Goal: Task Accomplishment & Management: Manage account settings

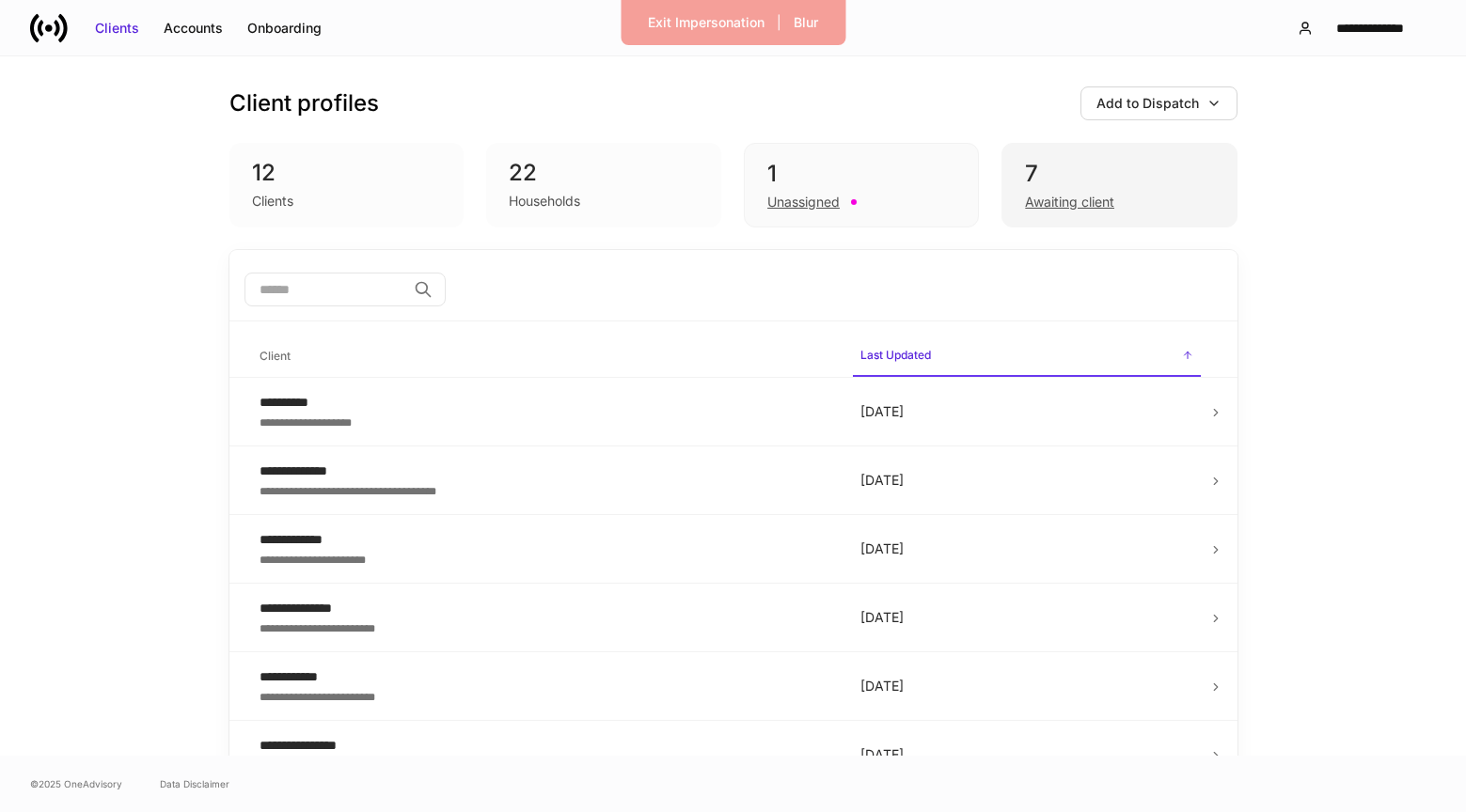
click at [1035, 191] on div "Awaiting client" at bounding box center [1119, 200] width 188 height 23
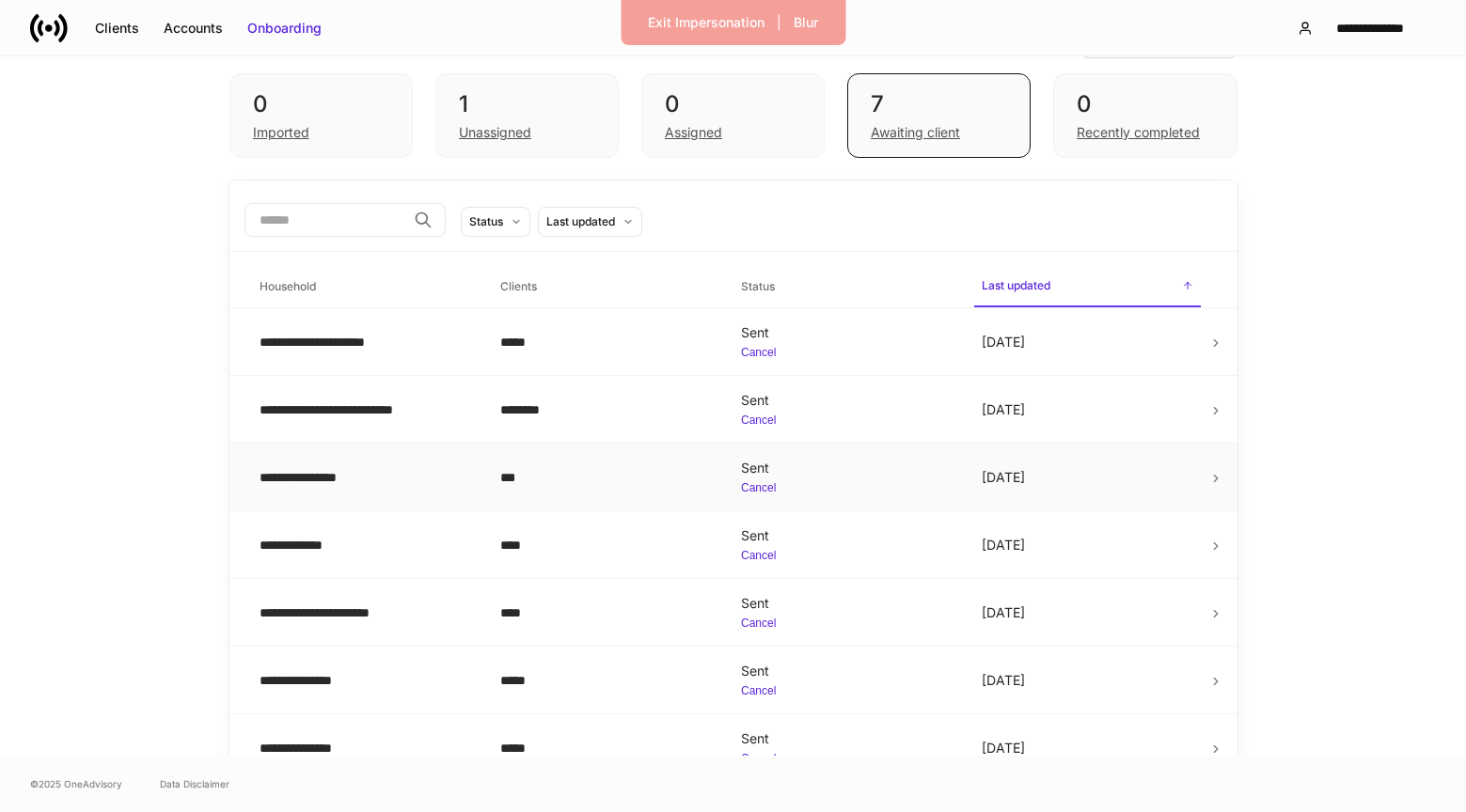
scroll to position [75, 0]
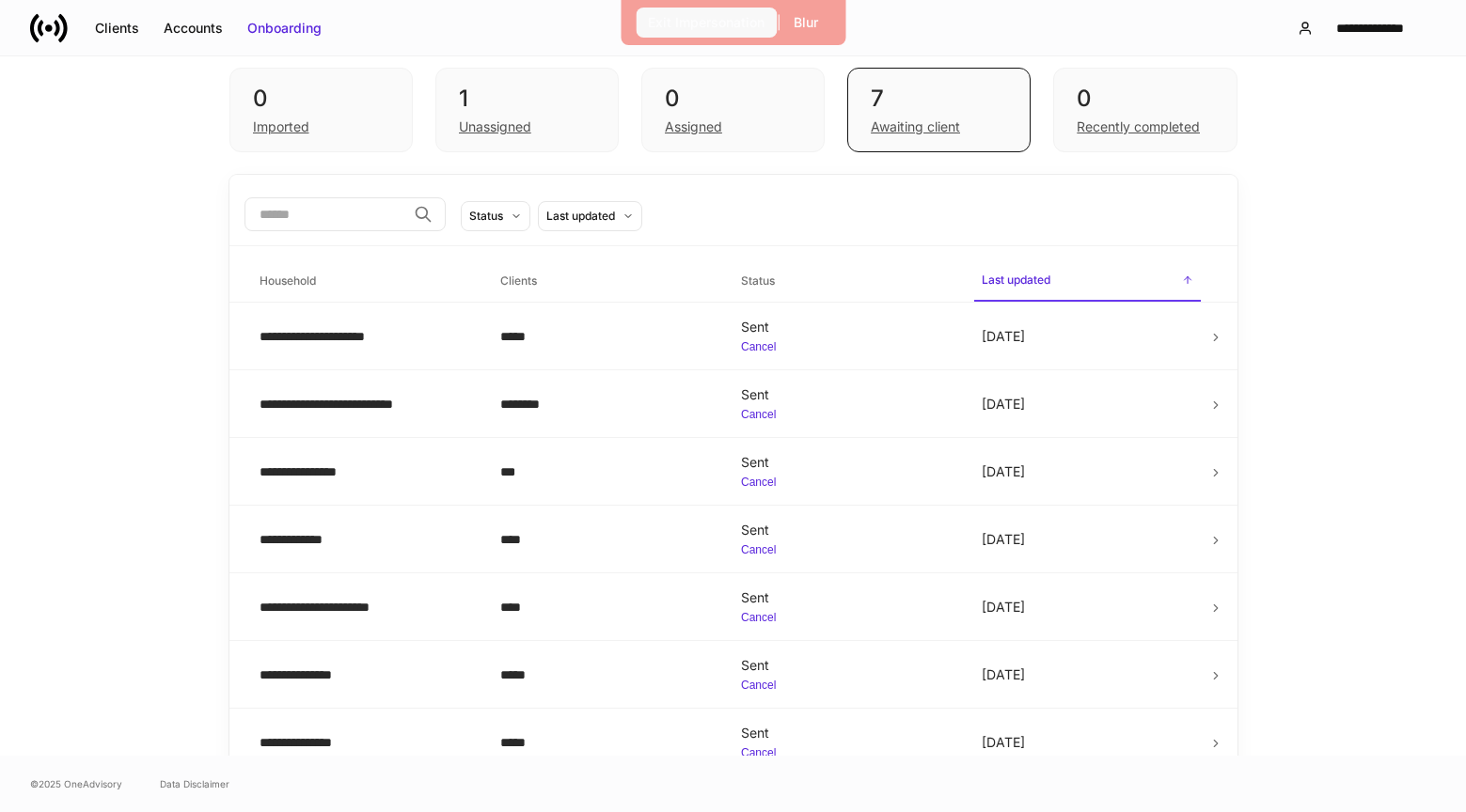
click at [693, 24] on div "Exit Impersonation" at bounding box center [706, 23] width 117 height 19
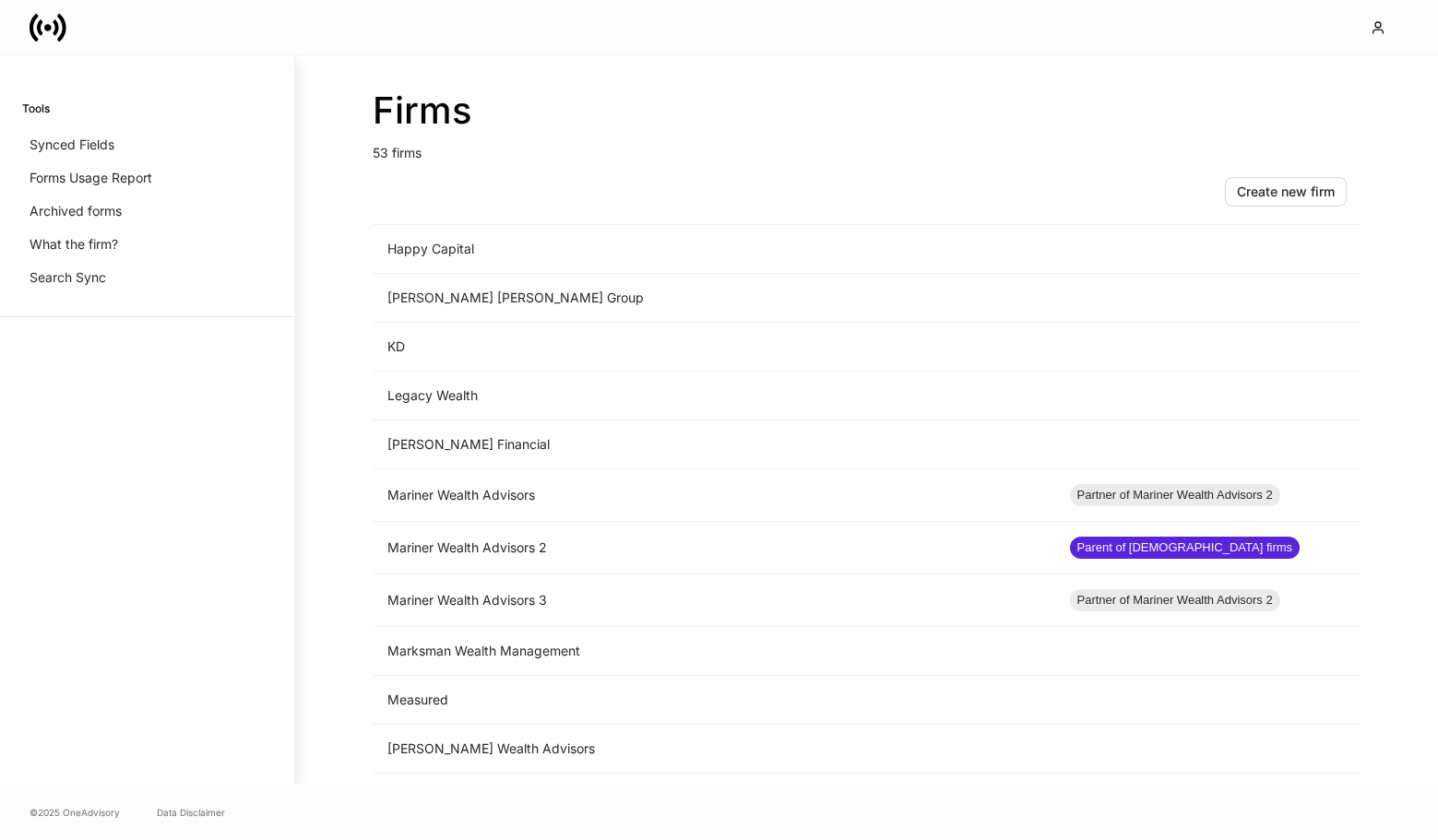
scroll to position [2099, 0]
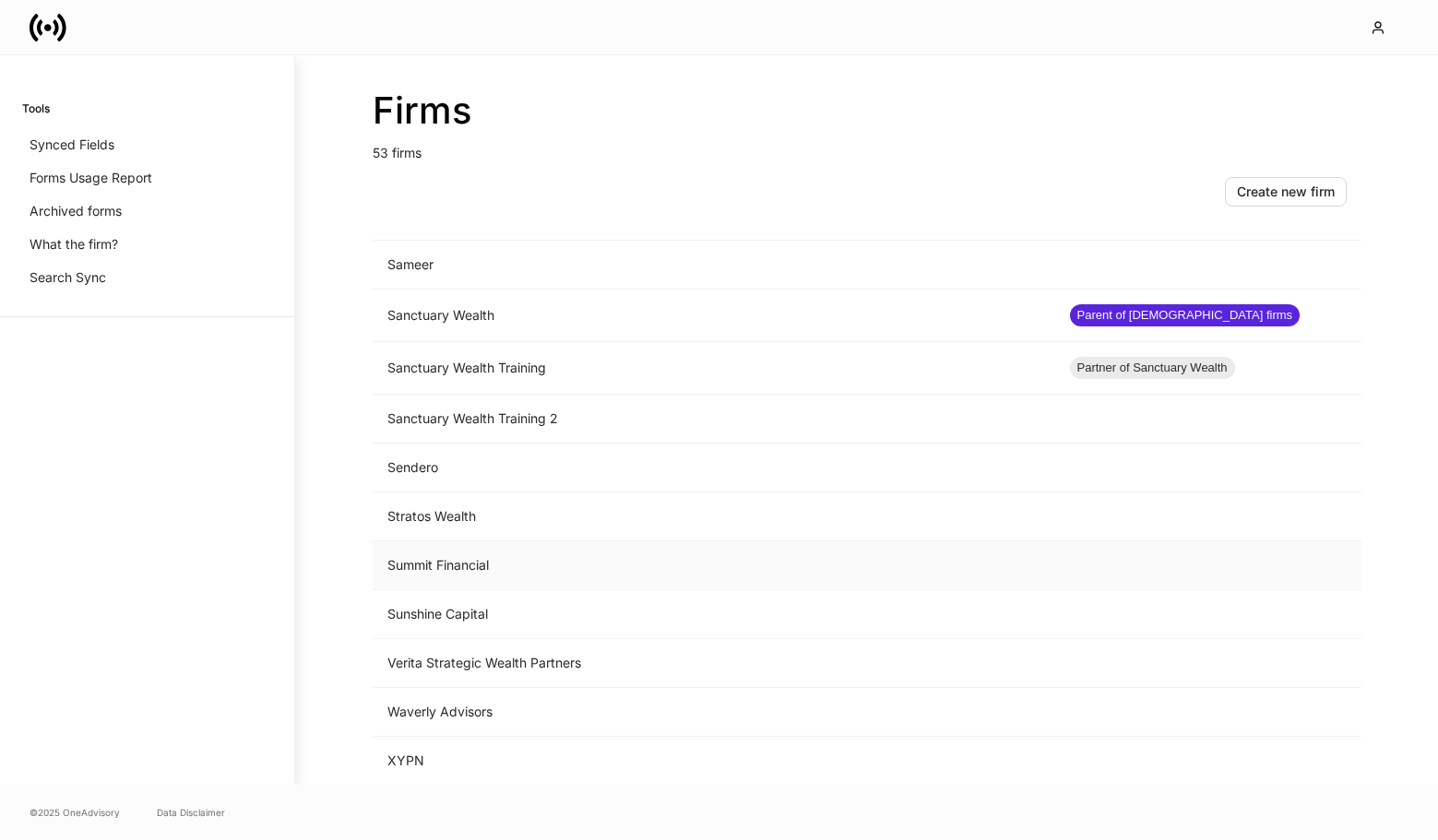
click at [469, 568] on td "Summit Financial" at bounding box center [713, 566] width 682 height 49
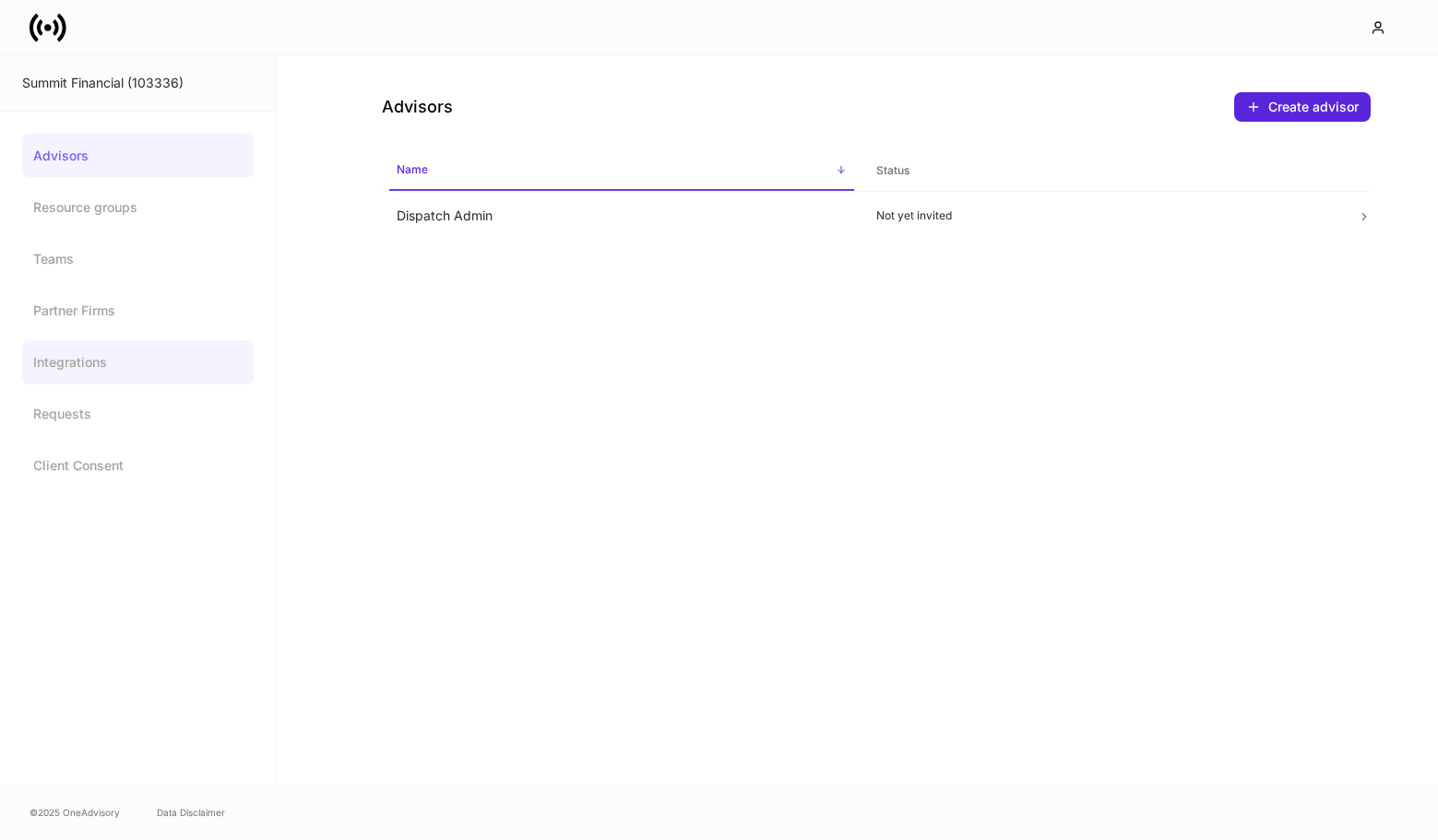
click at [103, 364] on link "Integrations" at bounding box center [138, 363] width 232 height 45
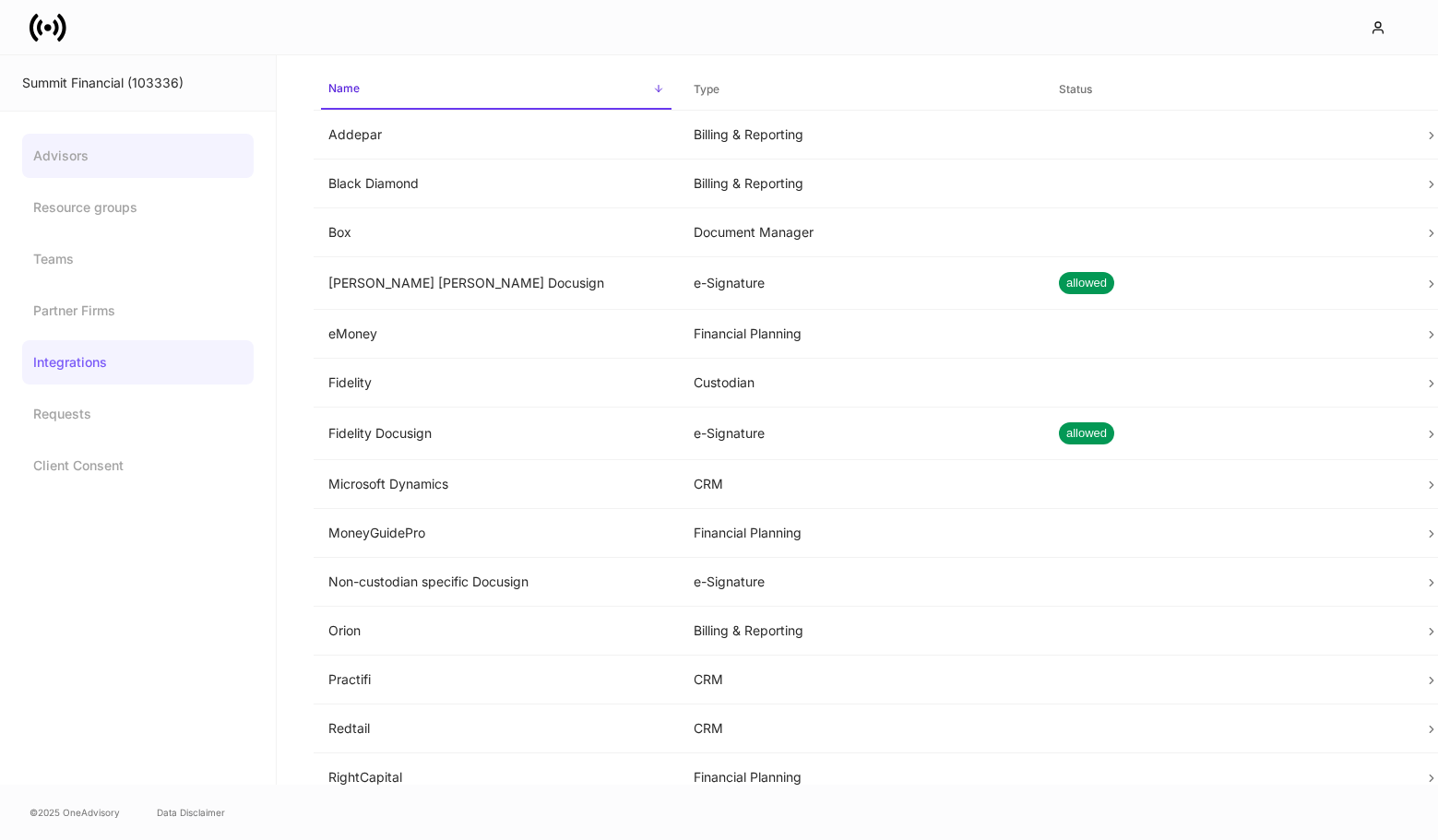
click at [112, 153] on link "Advisors" at bounding box center [138, 156] width 232 height 45
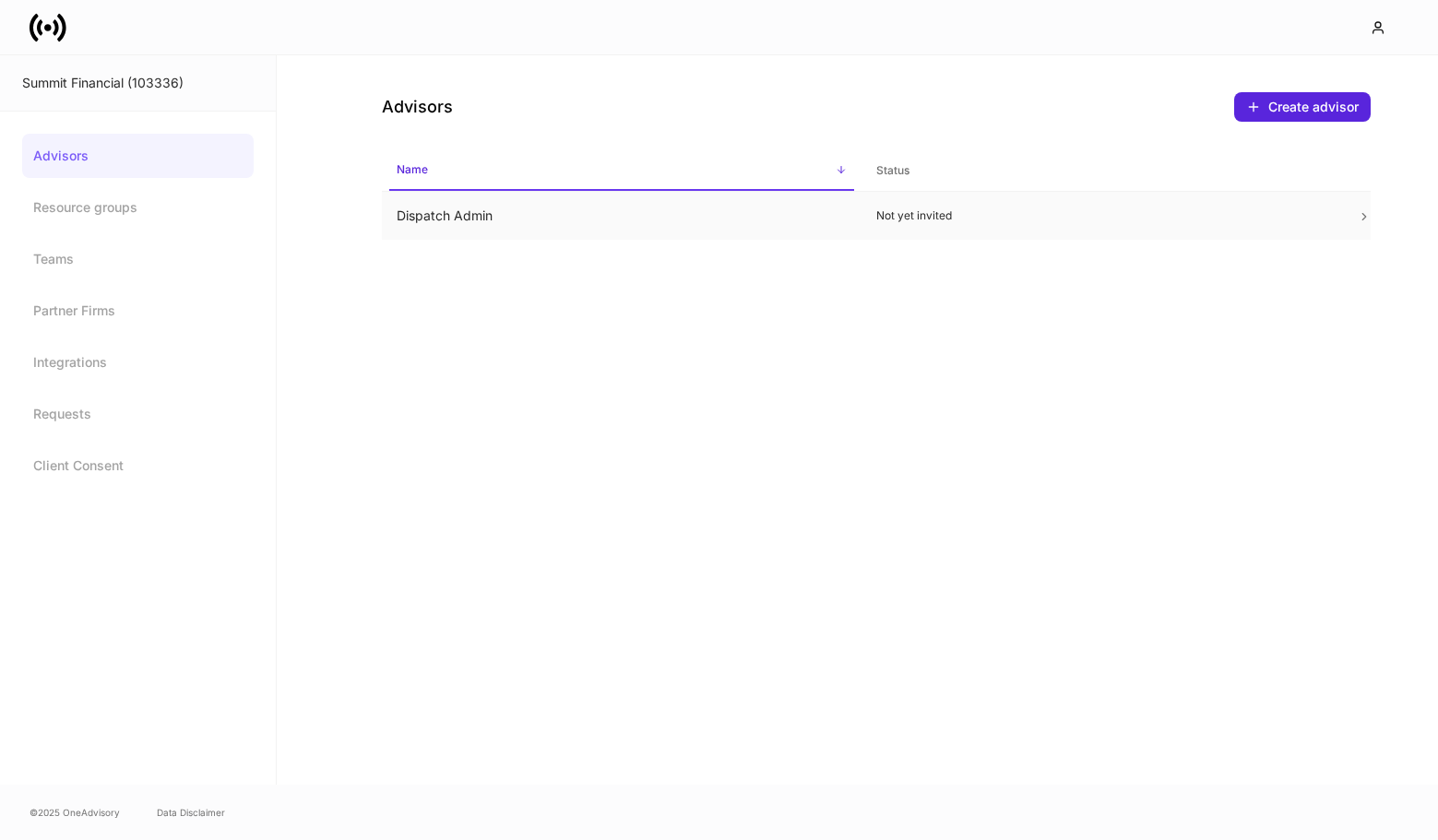
click at [929, 219] on p "Not yet invited" at bounding box center [1101, 216] width 451 height 15
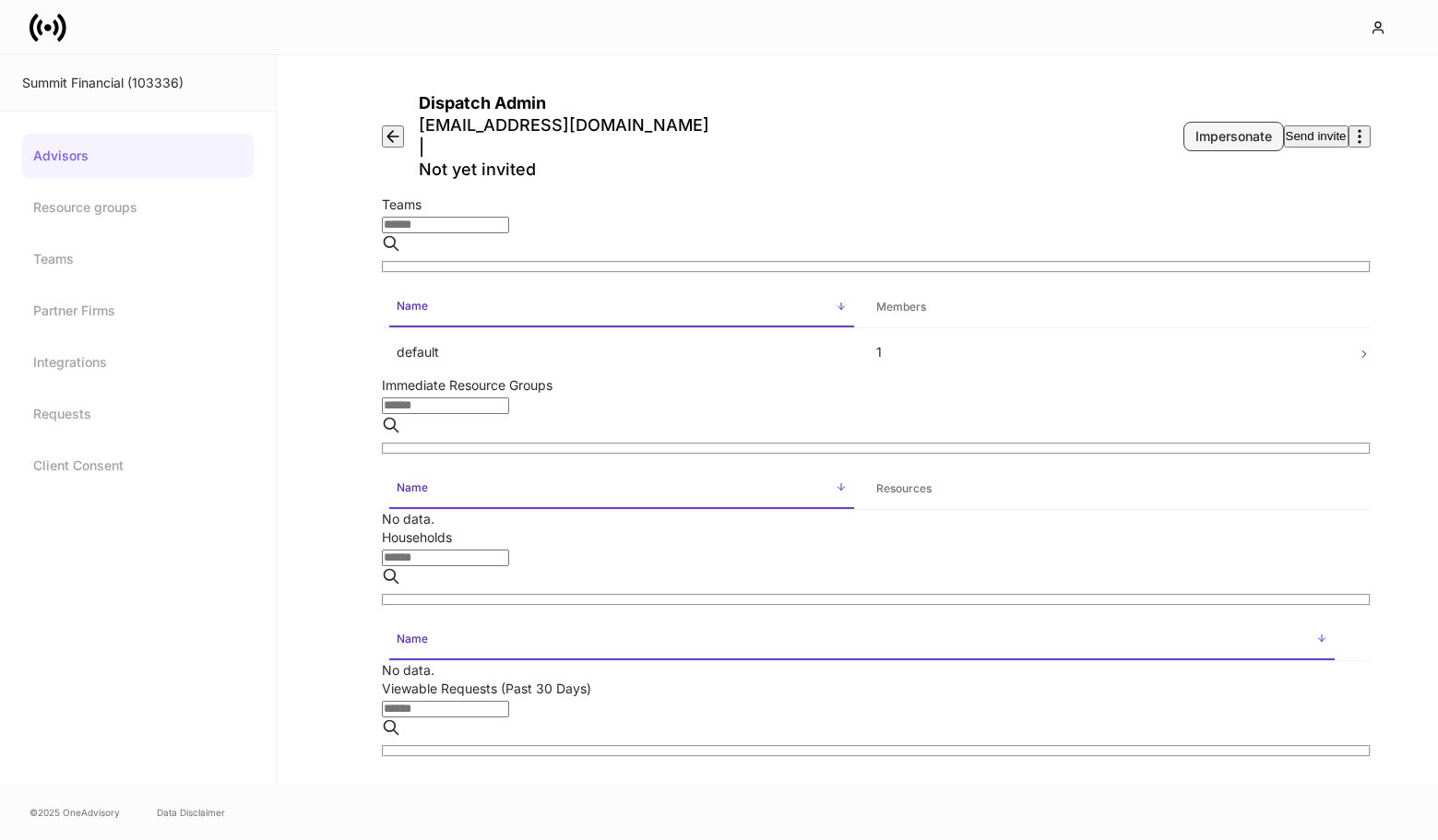
click at [1195, 127] on div "Impersonate" at bounding box center [1233, 137] width 76 height 19
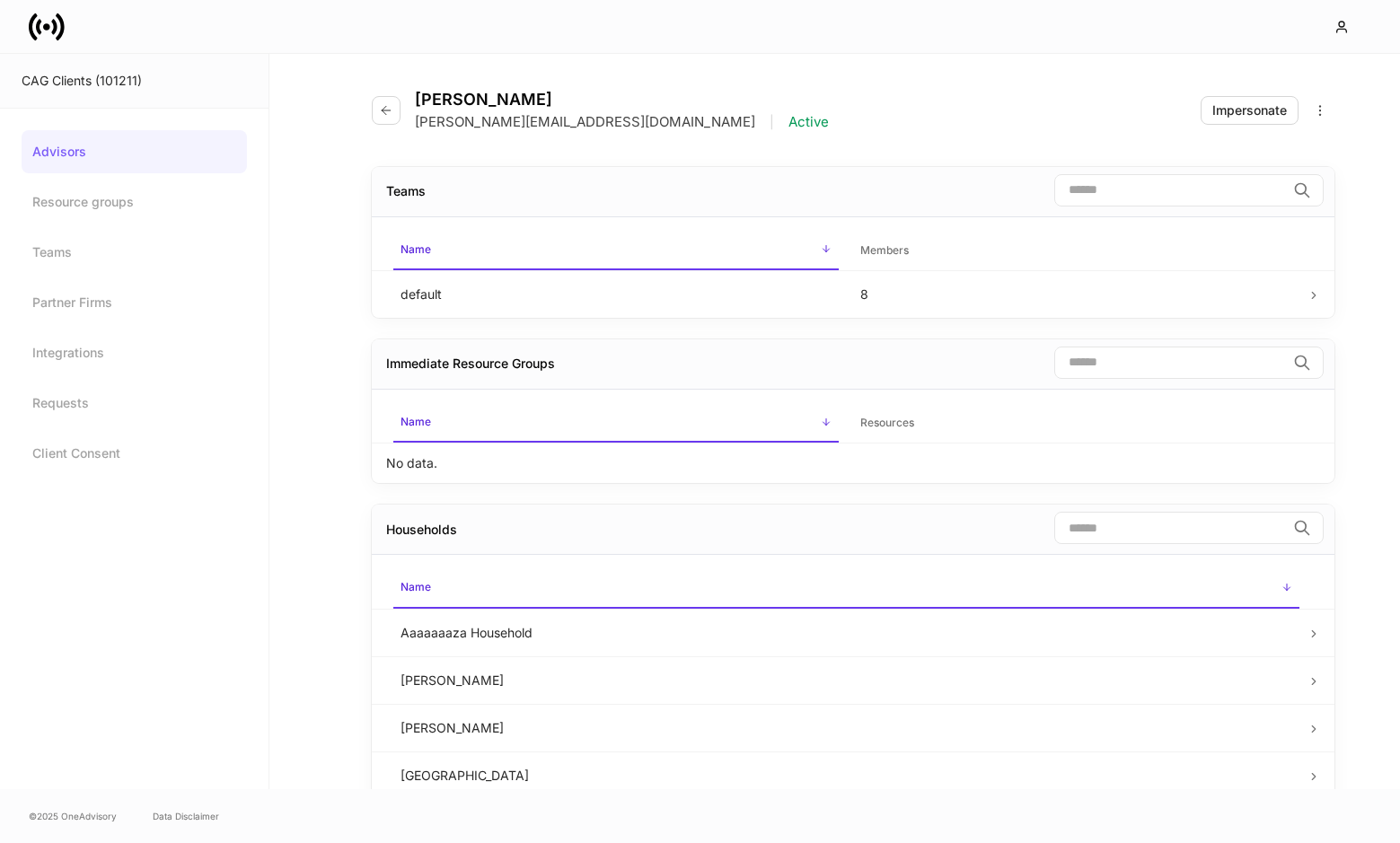
click at [837, 61] on div "[PERSON_NAME] [PERSON_NAME][EMAIL_ADDRESS][DOMAIN_NAME] | Active Impersonate" at bounding box center [853, 99] width 962 height 92
